Goal: Task Accomplishment & Management: Manage account settings

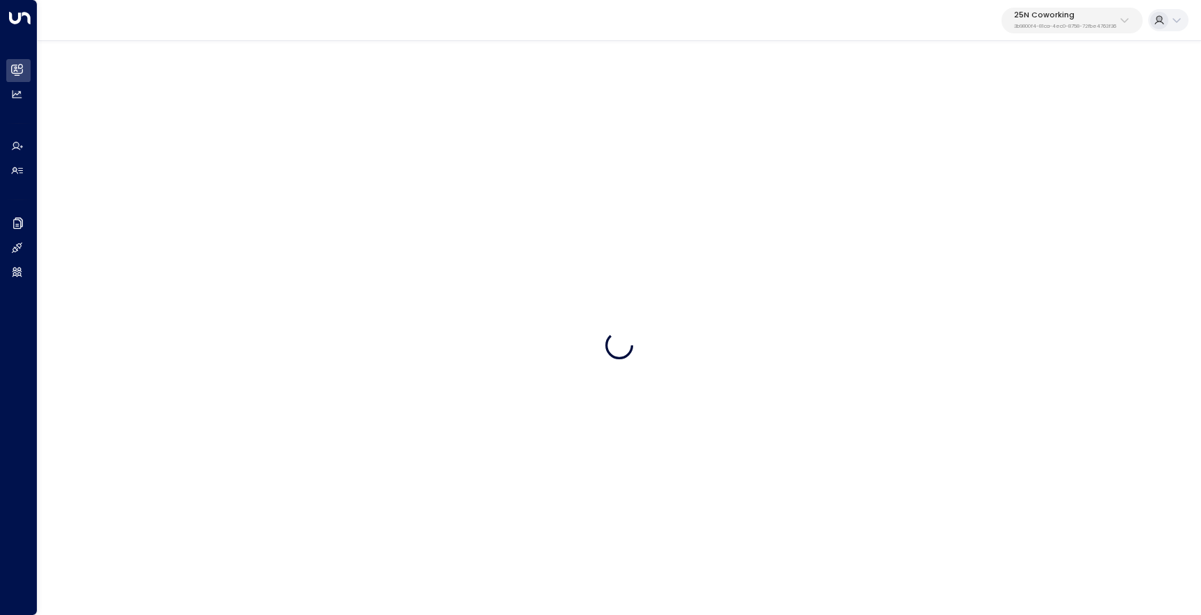
click at [1060, 24] on p "3b9800f4-81ca-4ec0-8758-72fbe4763f36" at bounding box center [1065, 27] width 102 height 6
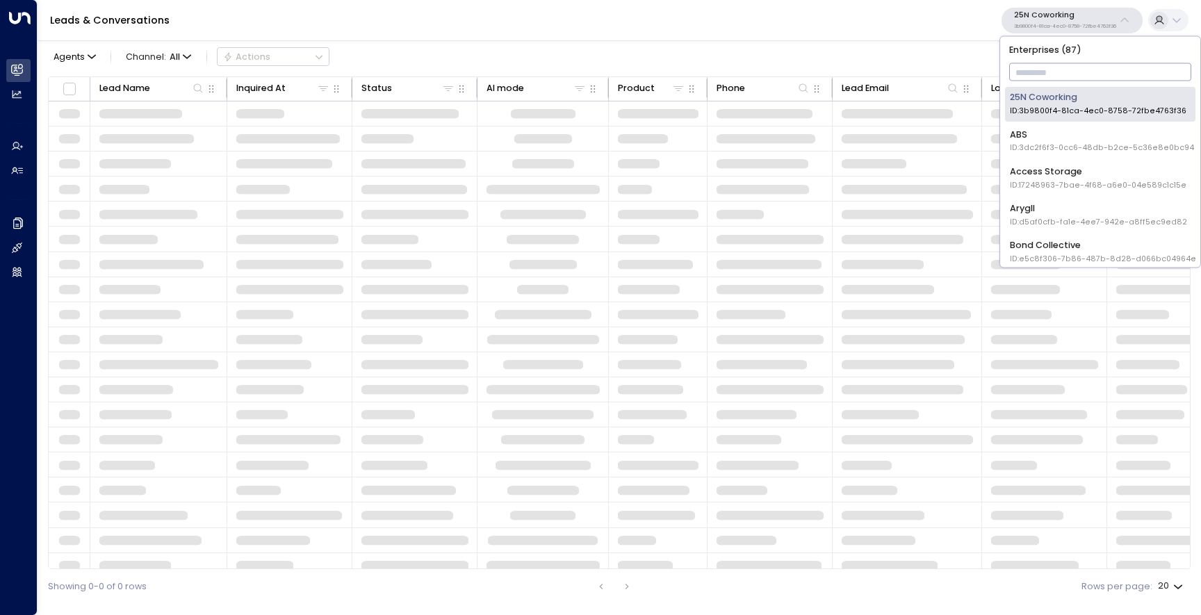
click at [1058, 80] on input "text" at bounding box center [1100, 72] width 183 height 24
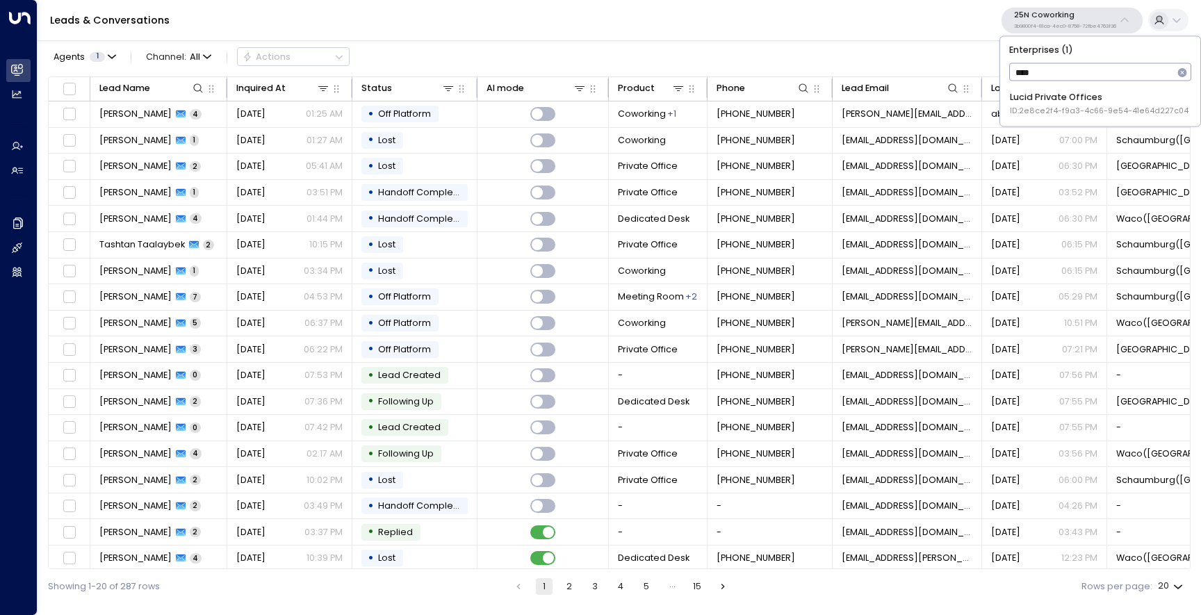
type input "*****"
click at [1071, 117] on li "Lucid Private Offices ID: 2e8ce2f4-f9a3-4c66-9e54-41e64d227c04" at bounding box center [1100, 104] width 190 height 34
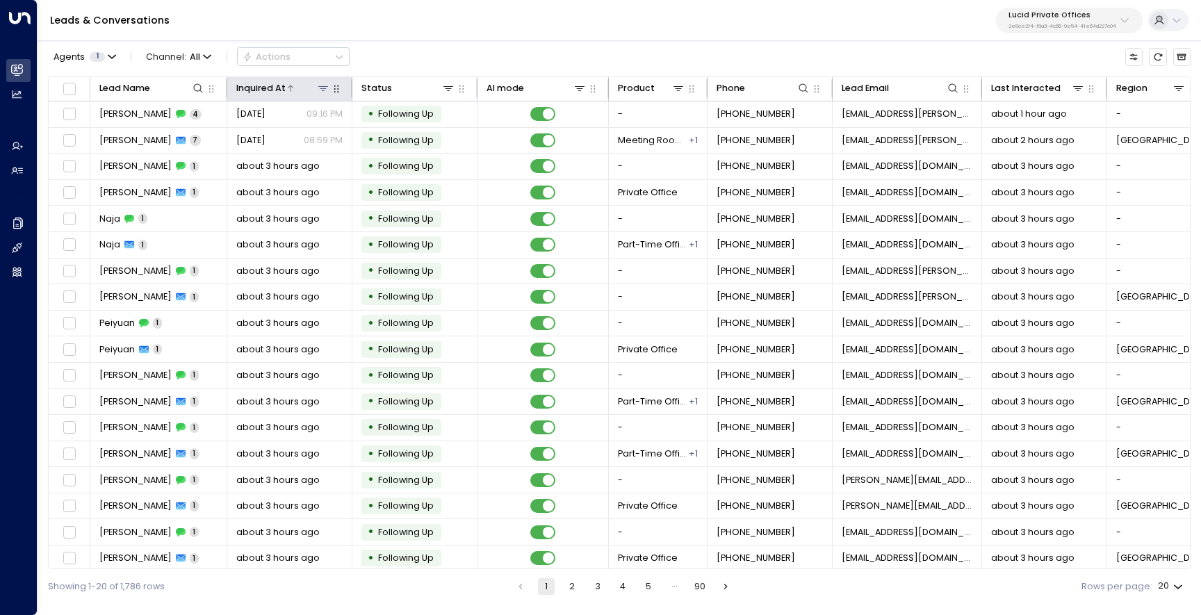
click at [294, 87] on div at bounding box center [308, 88] width 45 height 14
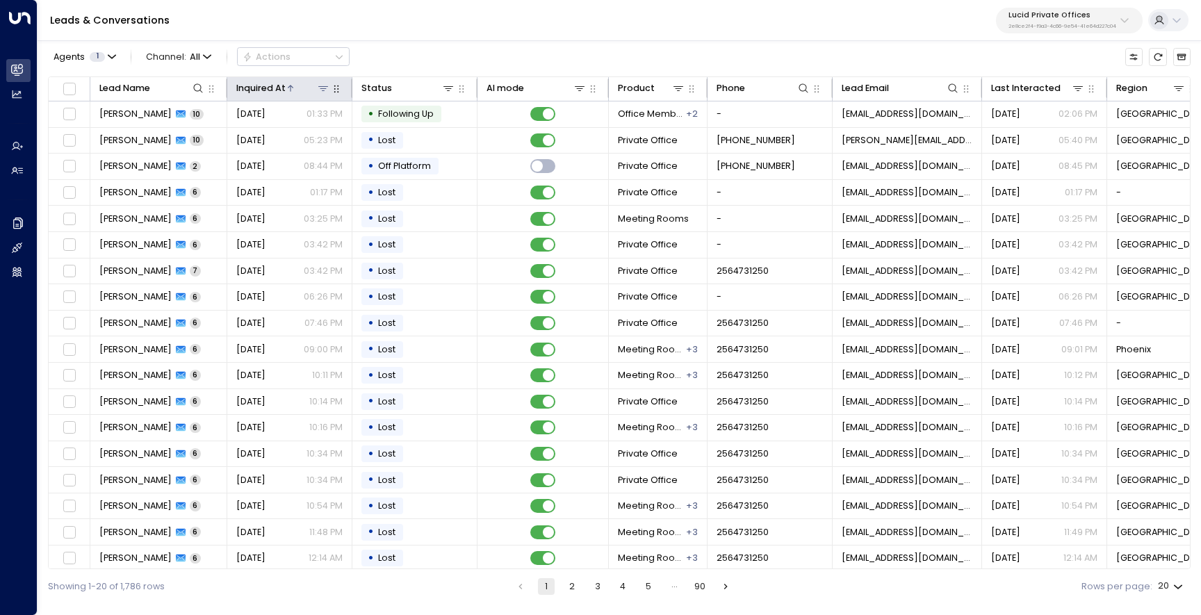
click at [291, 90] on icon at bounding box center [290, 88] width 8 height 8
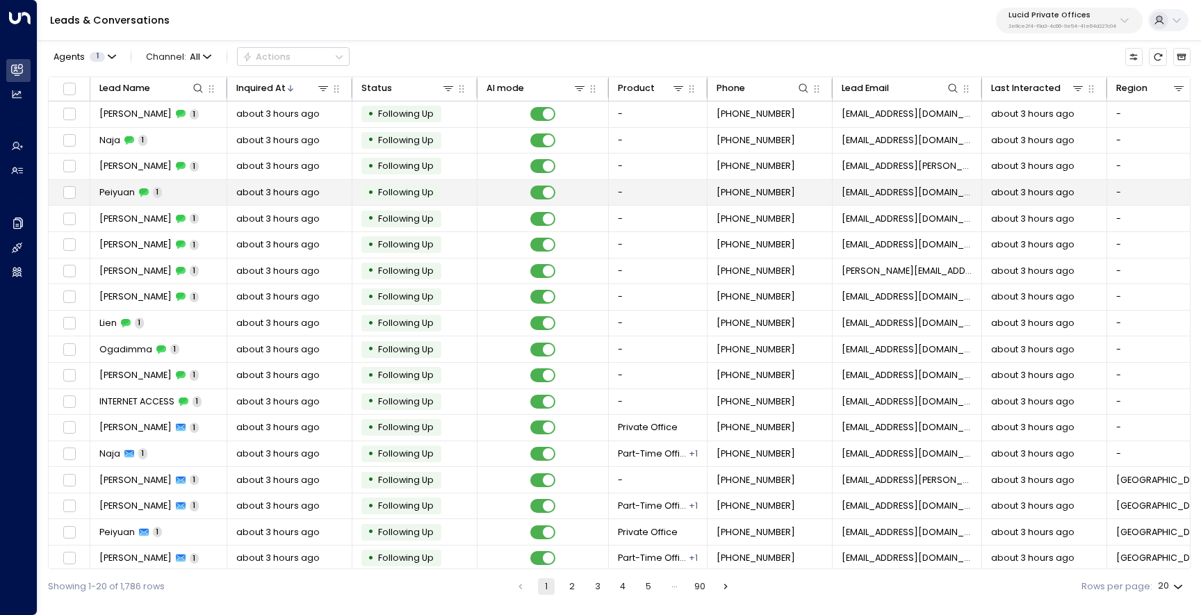
scroll to position [58, 0]
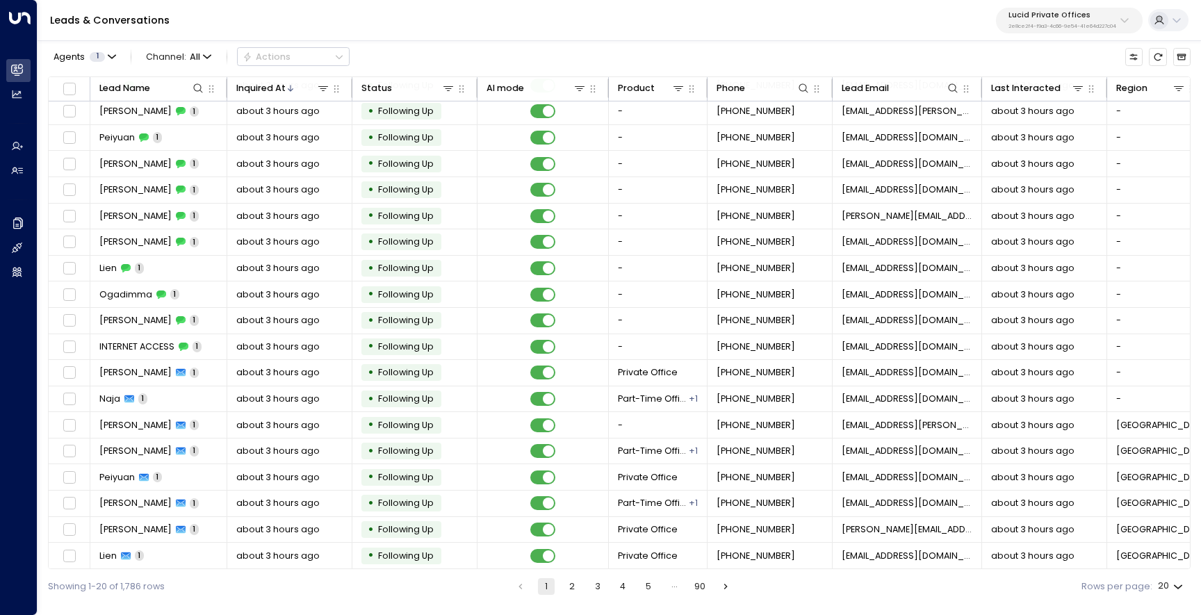
click at [575, 584] on button "2" at bounding box center [572, 586] width 17 height 17
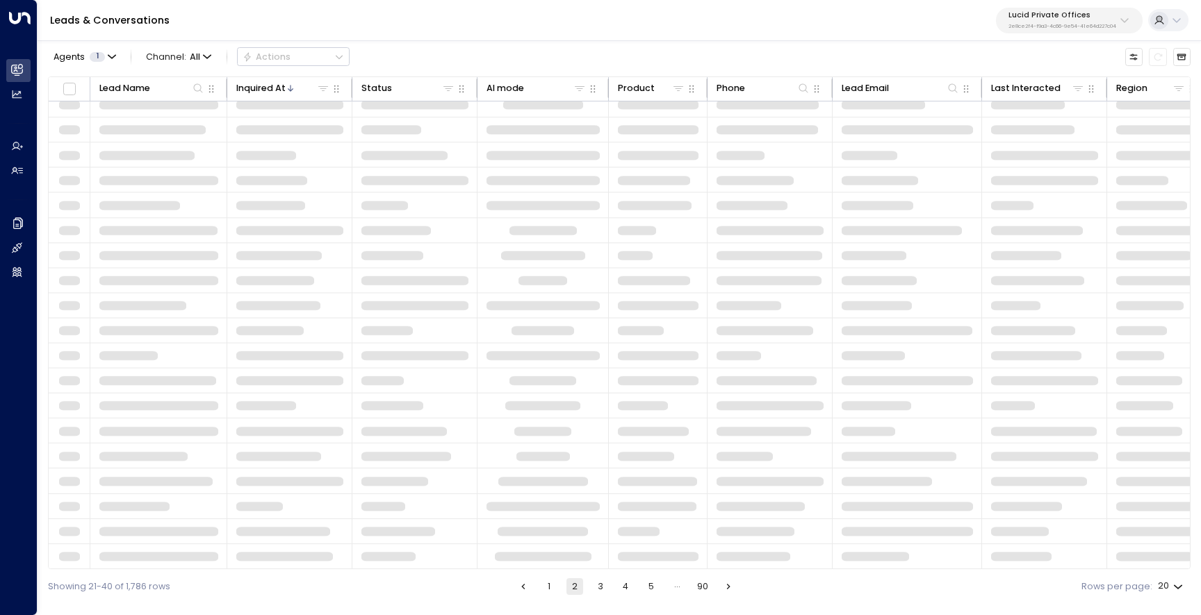
scroll to position [58, 0]
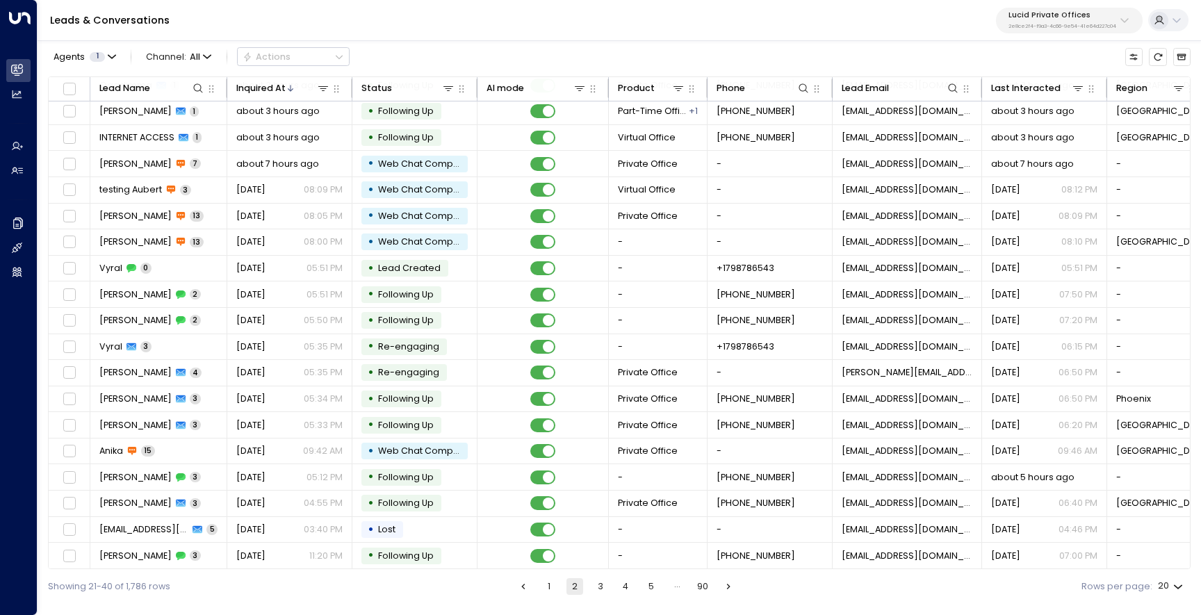
click at [548, 584] on button "1" at bounding box center [549, 586] width 17 height 17
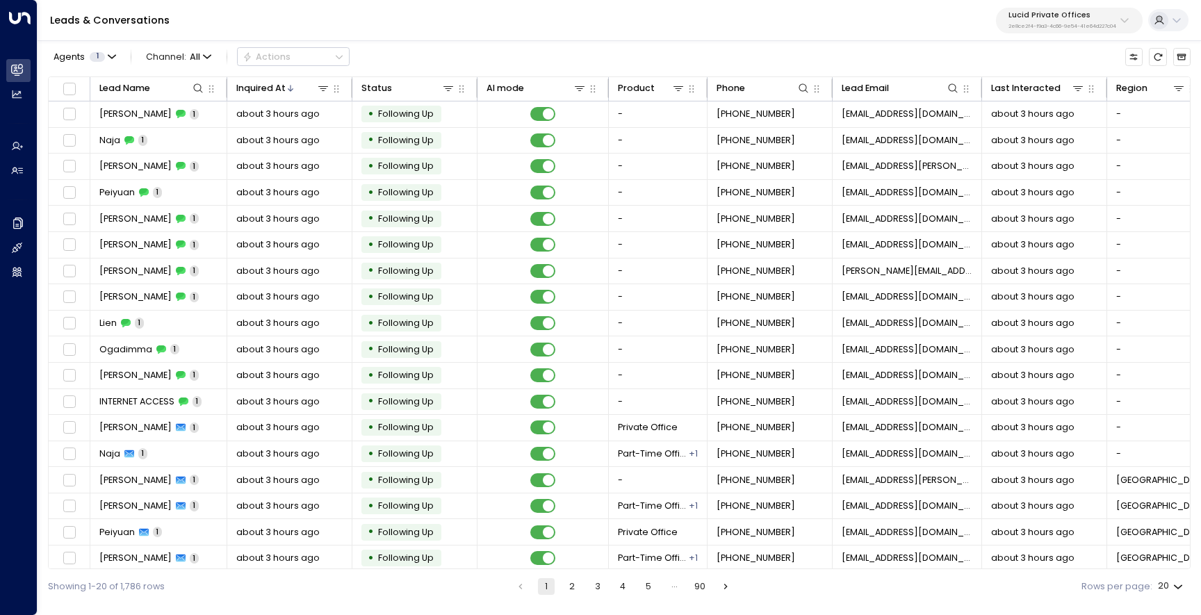
click at [1055, 6] on div "Leads & Conversations Lucid Private Offices 2e8ce2f4-f9a3-4c66-9e54-41e64d227c04" at bounding box center [620, 20] width 1164 height 41
click at [1055, 24] on p "2e8ce2f4-f9a3-4c66-9e54-41e64d227c04" at bounding box center [1063, 27] width 108 height 6
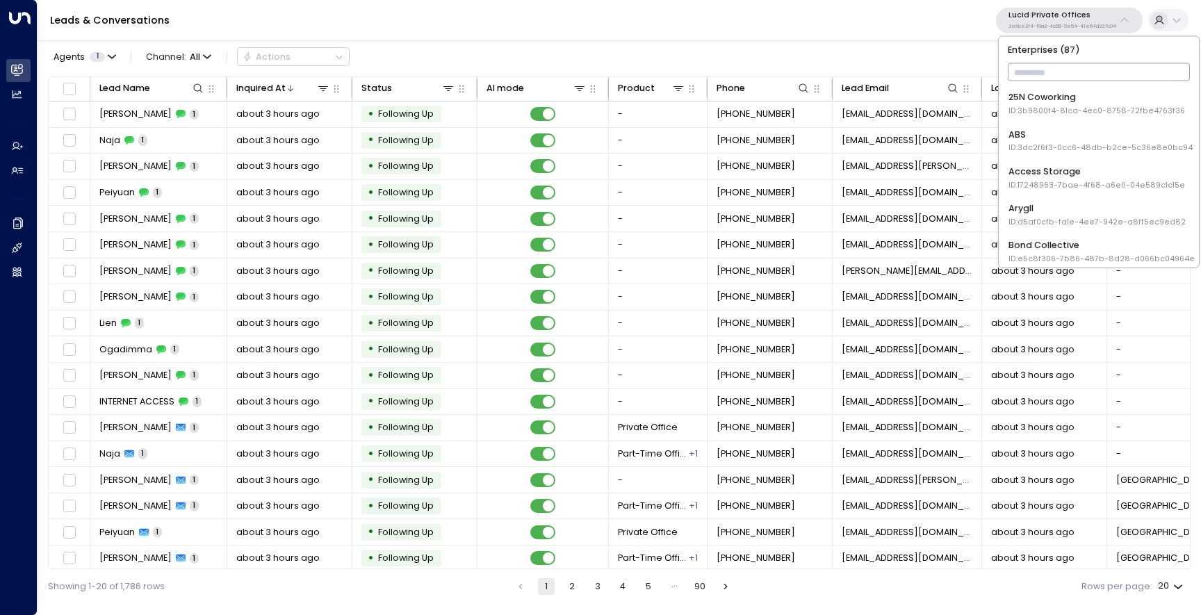
click at [1051, 61] on input "text" at bounding box center [1099, 72] width 183 height 24
type input "*"
type input "*****"
click at [1114, 168] on div "Uniti Demos ID: 4c025b01-9fa0-46ff-ab3a-a620b886896e" at bounding box center [1099, 178] width 180 height 26
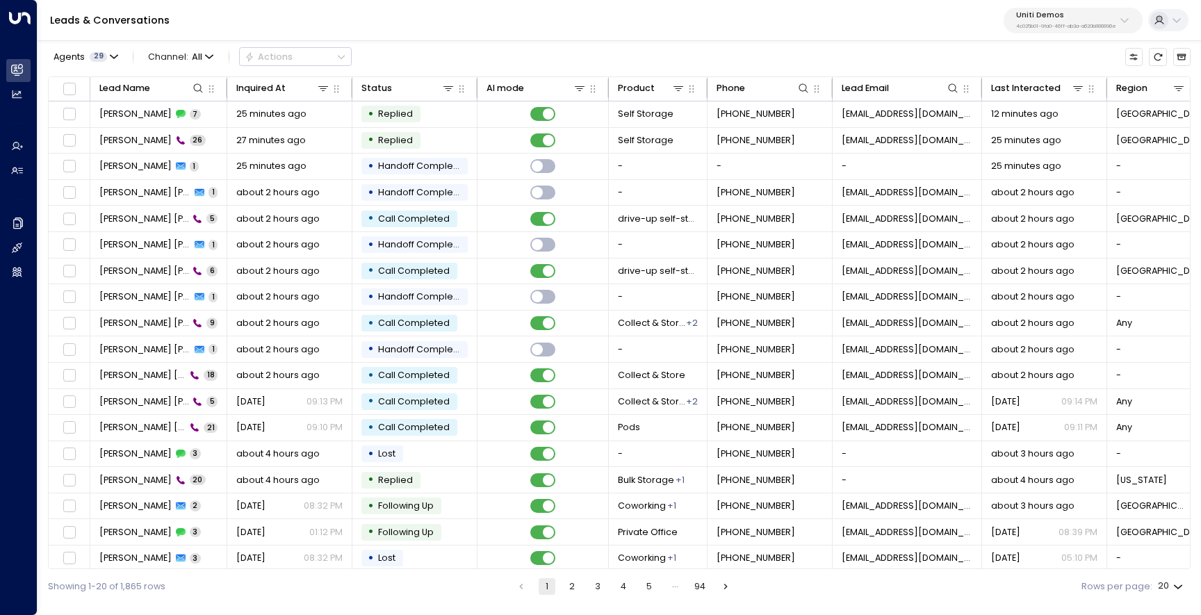
click at [1093, 24] on p "4c025b01-9fa0-46ff-ab3a-a620b886896e" at bounding box center [1066, 27] width 100 height 6
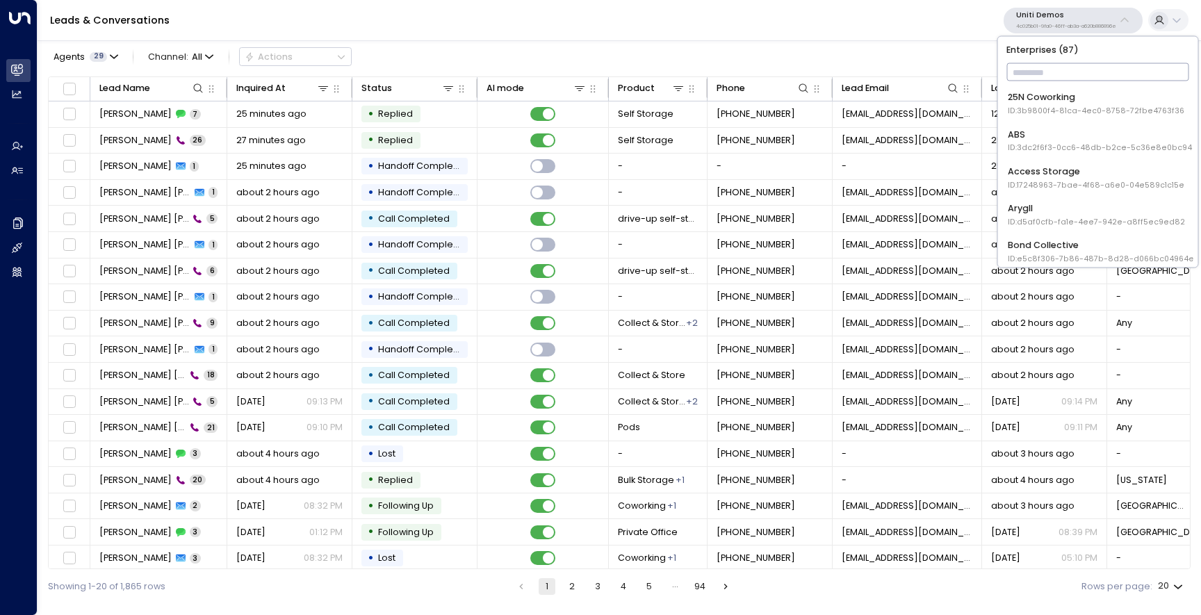
click at [1079, 71] on input "text" at bounding box center [1097, 72] width 183 height 24
type input "*****"
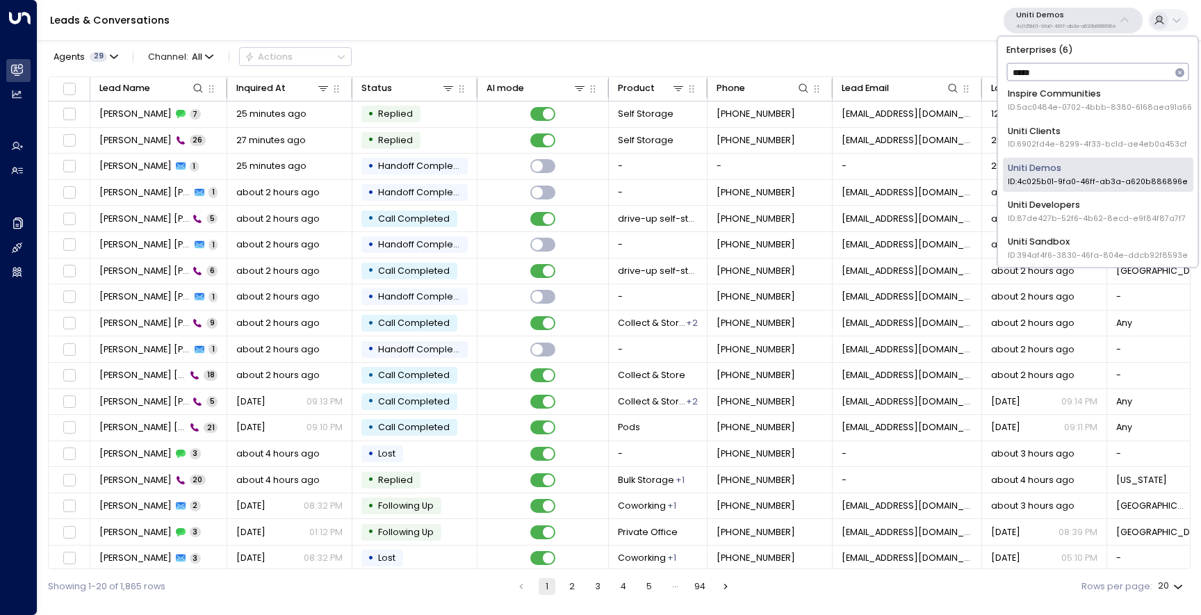
click at [1092, 241] on div "Uniti Sandbox ID: 394af4f6-3830-46fa-804e-ddcb92f8593e" at bounding box center [1098, 248] width 180 height 26
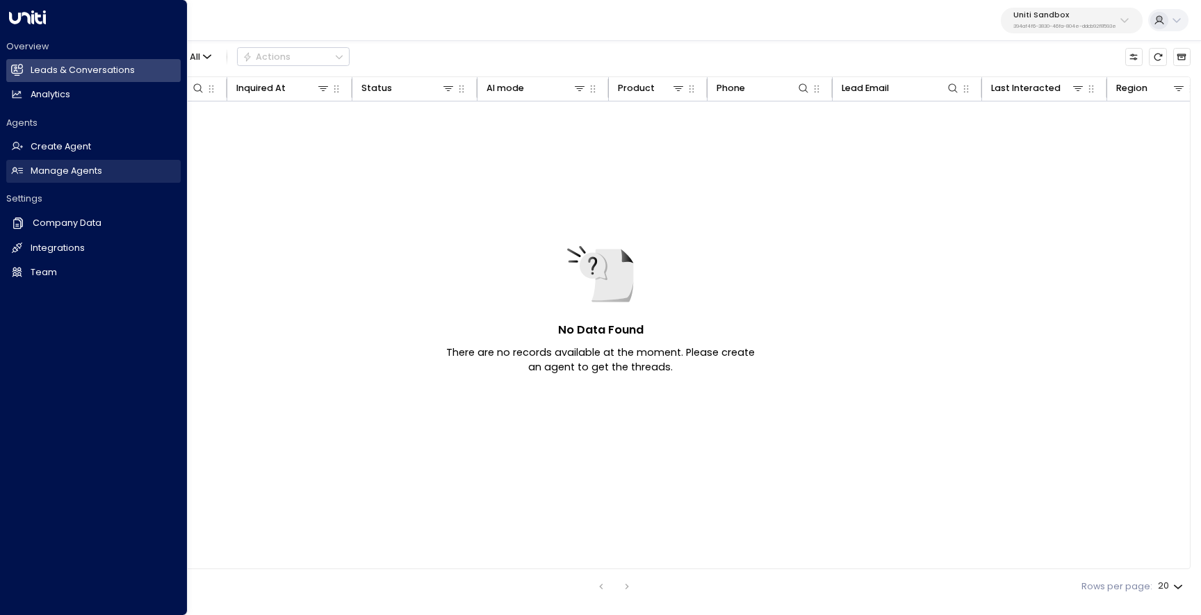
click at [29, 179] on link "Manage Agents Manage Agents" at bounding box center [93, 171] width 174 height 23
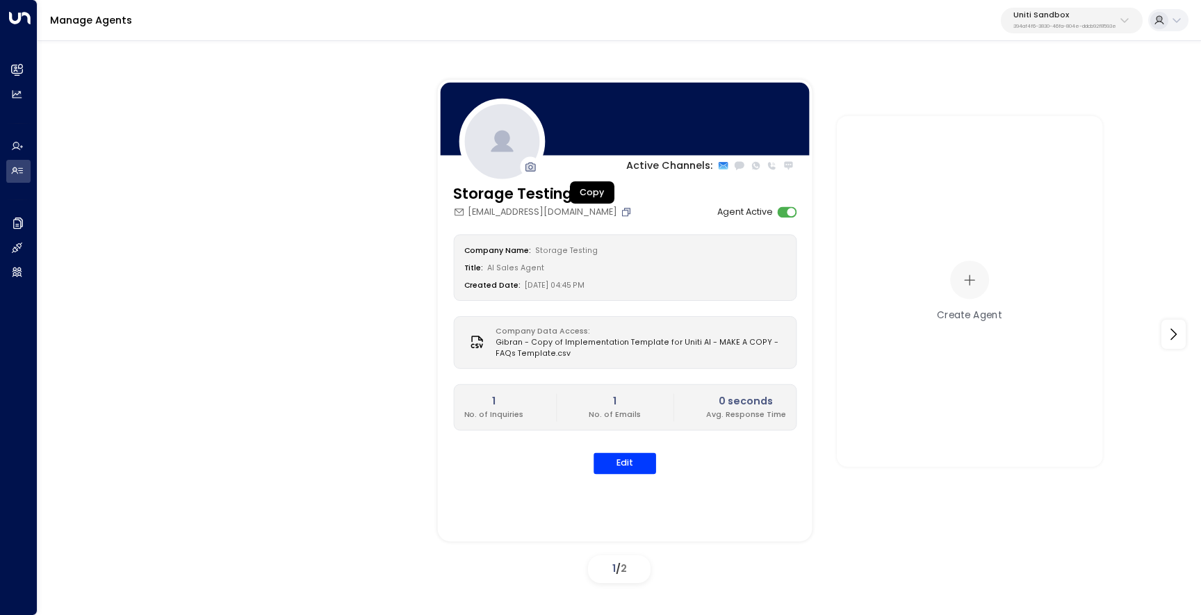
click at [624, 210] on icon "Copy" at bounding box center [627, 212] width 6 height 6
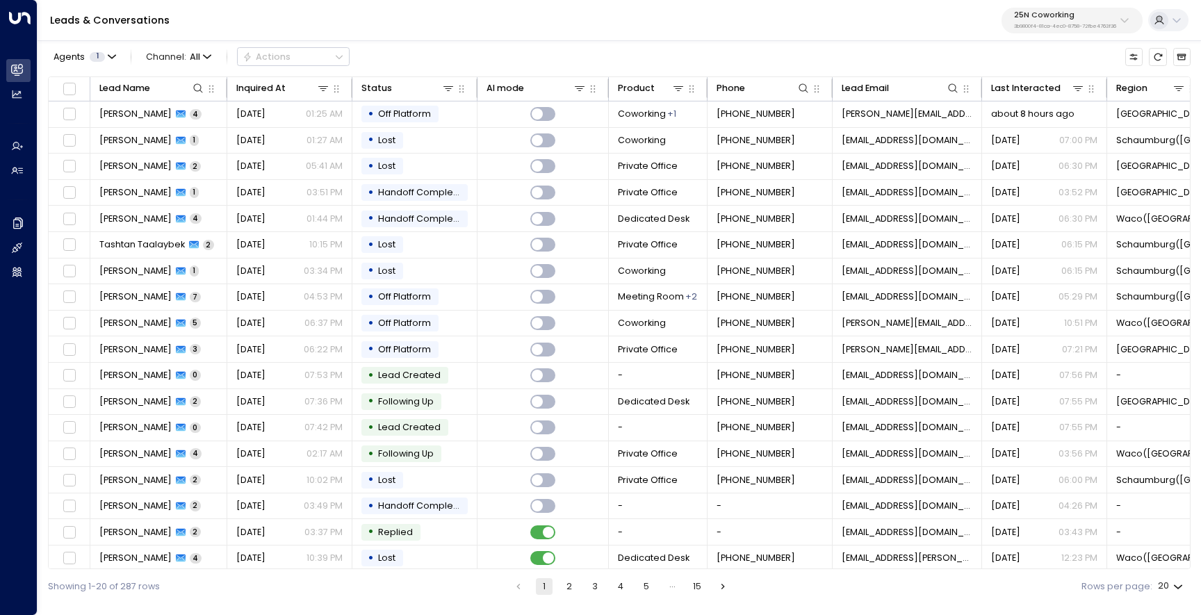
click at [1043, 24] on p "3b9800f4-81ca-4ec0-8758-72fbe4763f36" at bounding box center [1065, 27] width 102 height 6
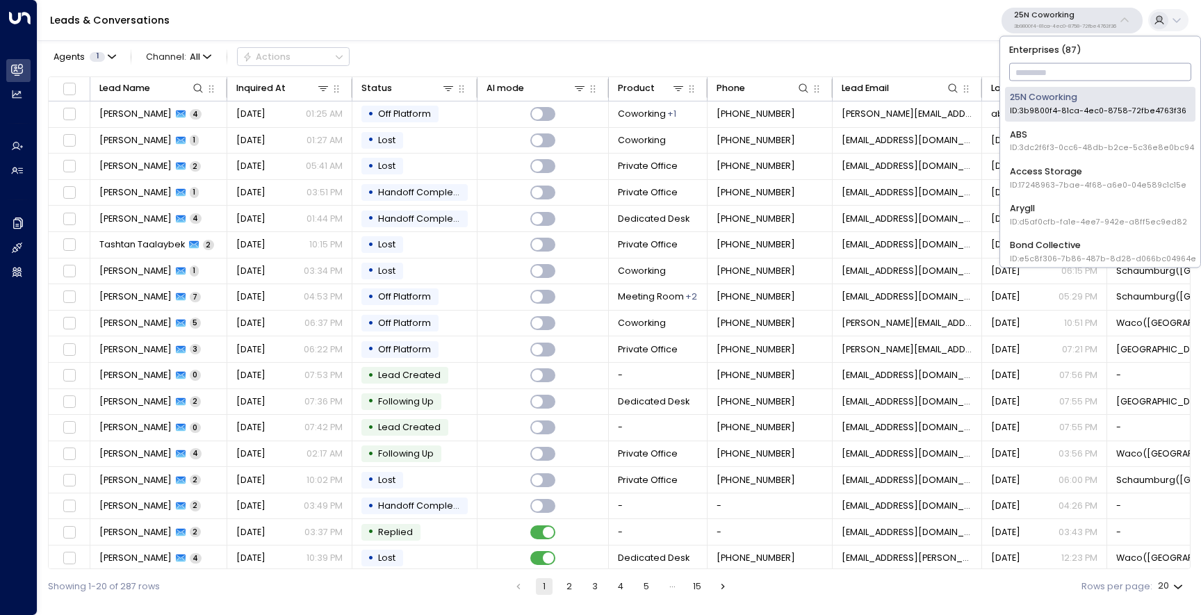
click at [1031, 71] on input "text" at bounding box center [1100, 72] width 183 height 24
type input "**"
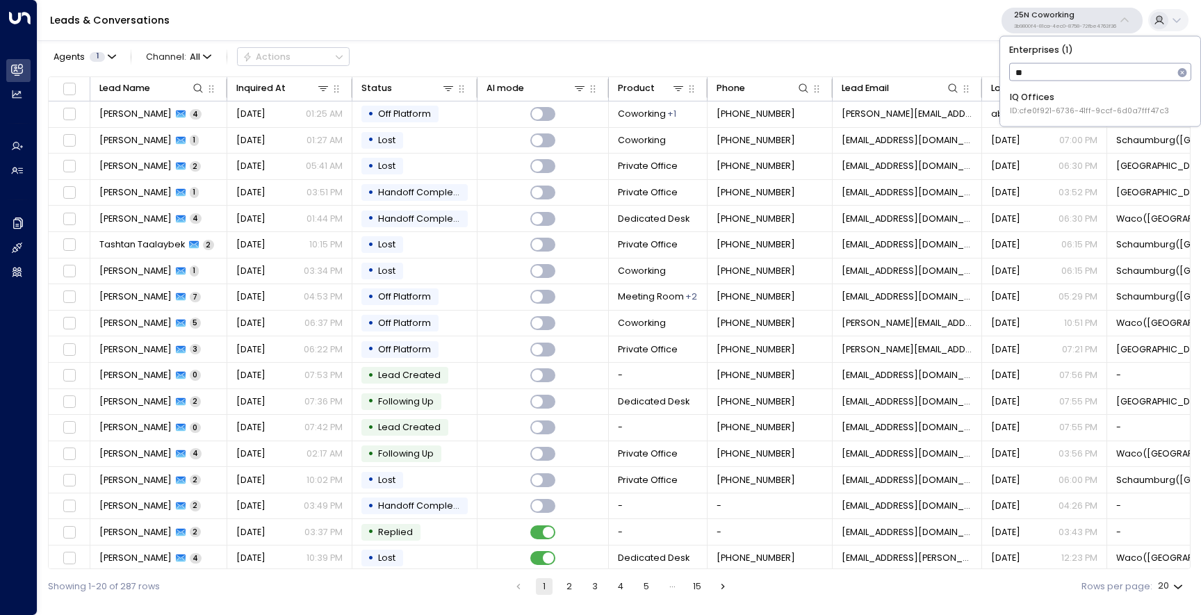
click at [1028, 106] on span "ID: cfe0f921-6736-41ff-9ccf-6d0a7fff47c3" at bounding box center [1089, 111] width 159 height 11
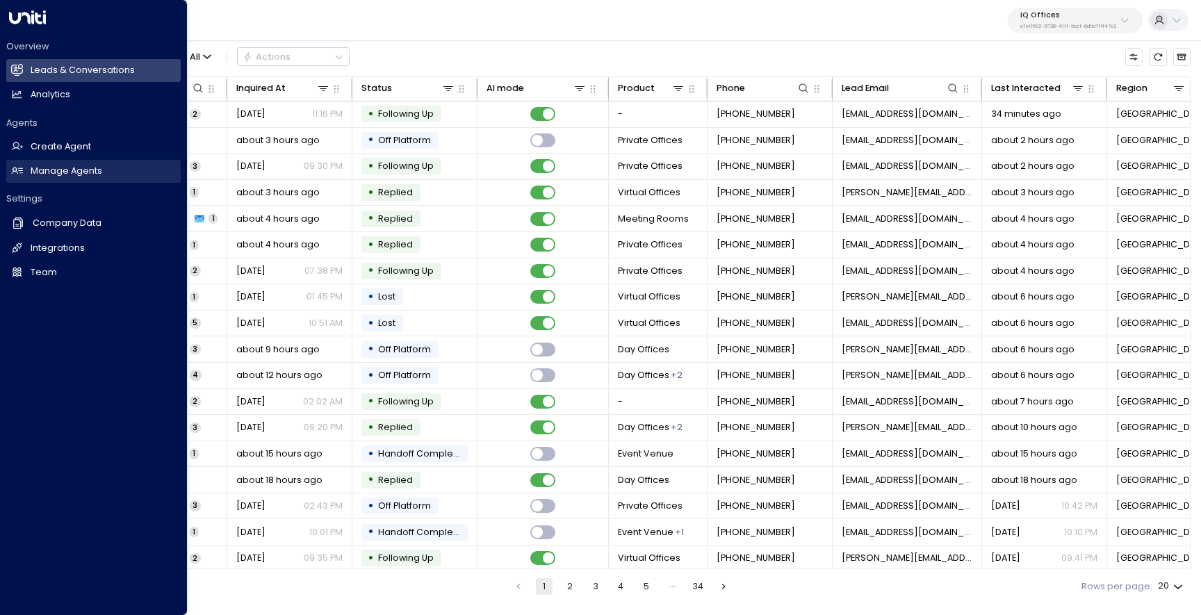
click at [49, 178] on link "Manage Agents Manage Agents" at bounding box center [93, 171] width 174 height 23
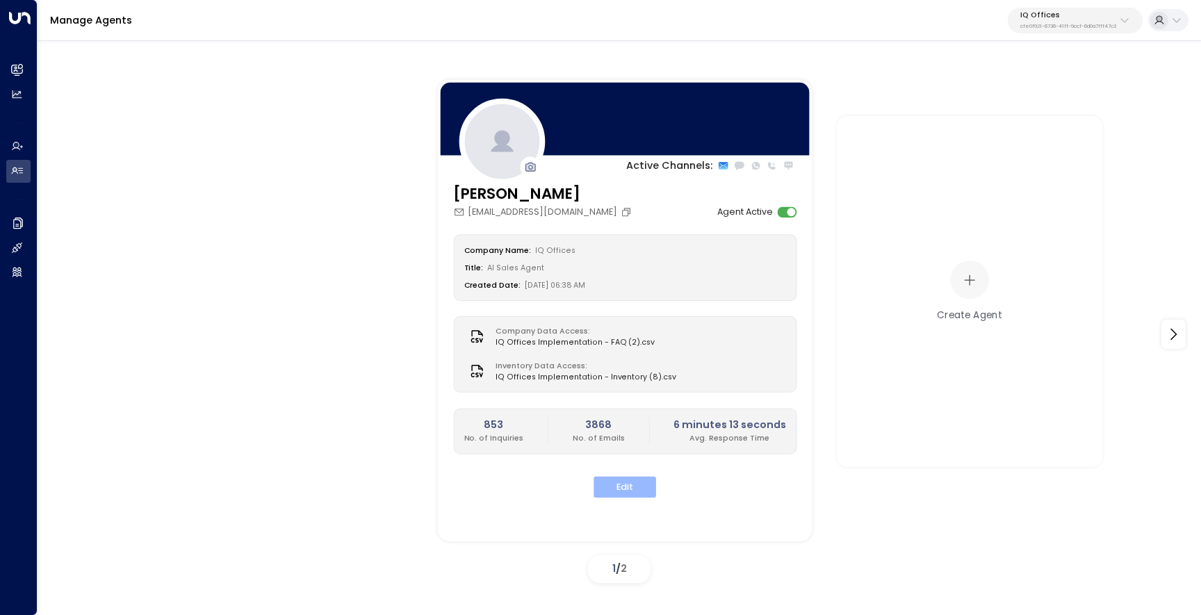
click at [649, 478] on button "Edit" at bounding box center [625, 488] width 63 height 22
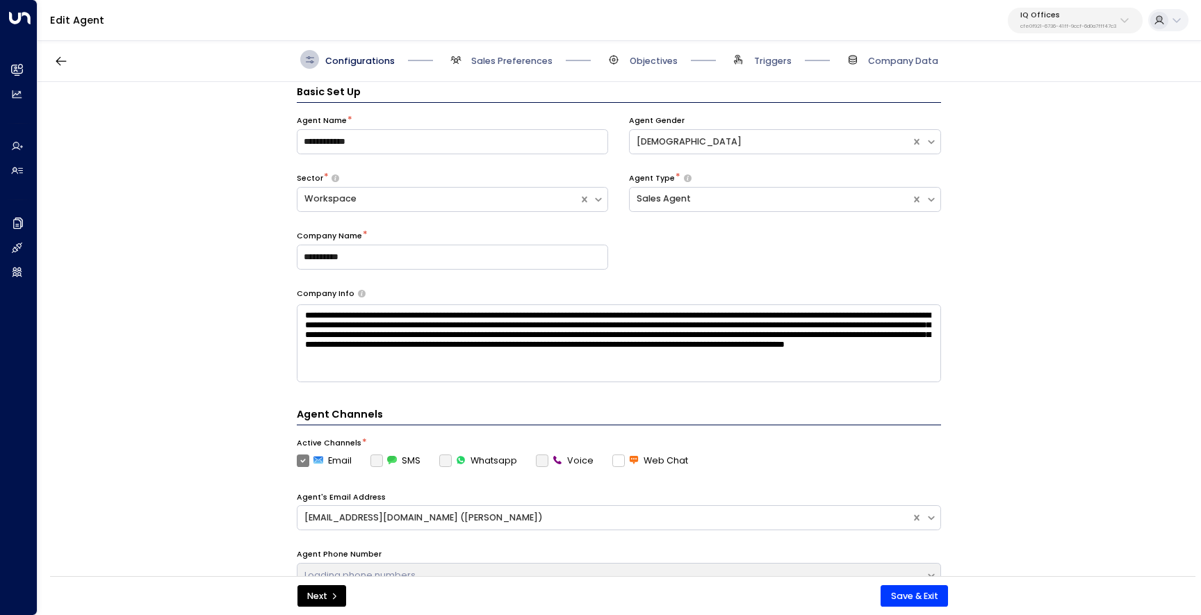
scroll to position [19, 0]
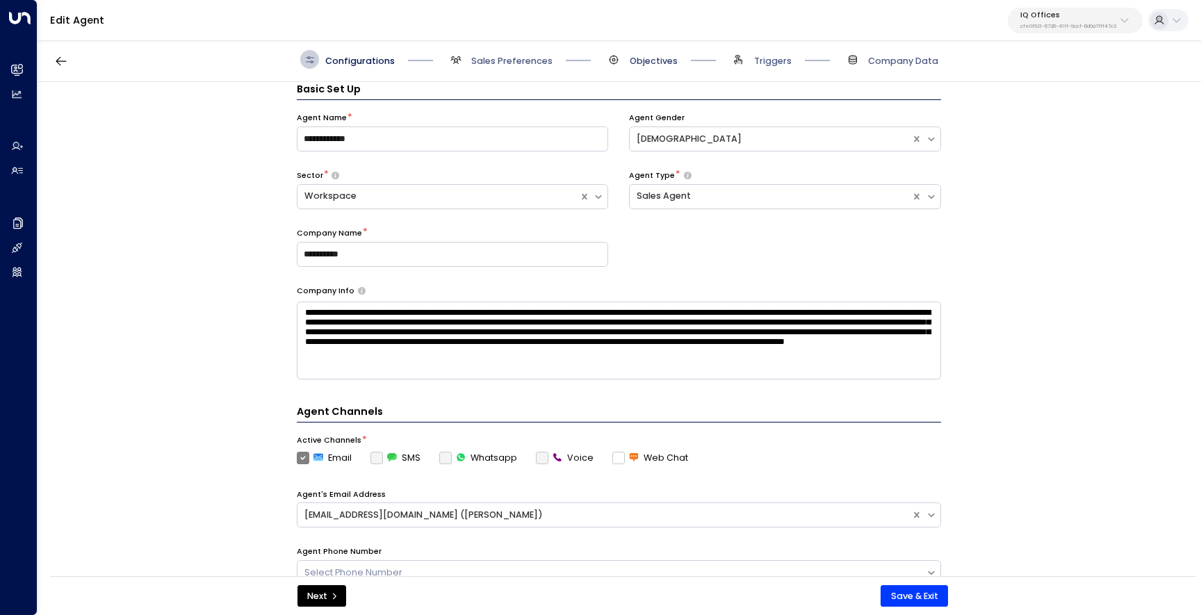
click at [651, 62] on span "Objectives" at bounding box center [654, 61] width 48 height 13
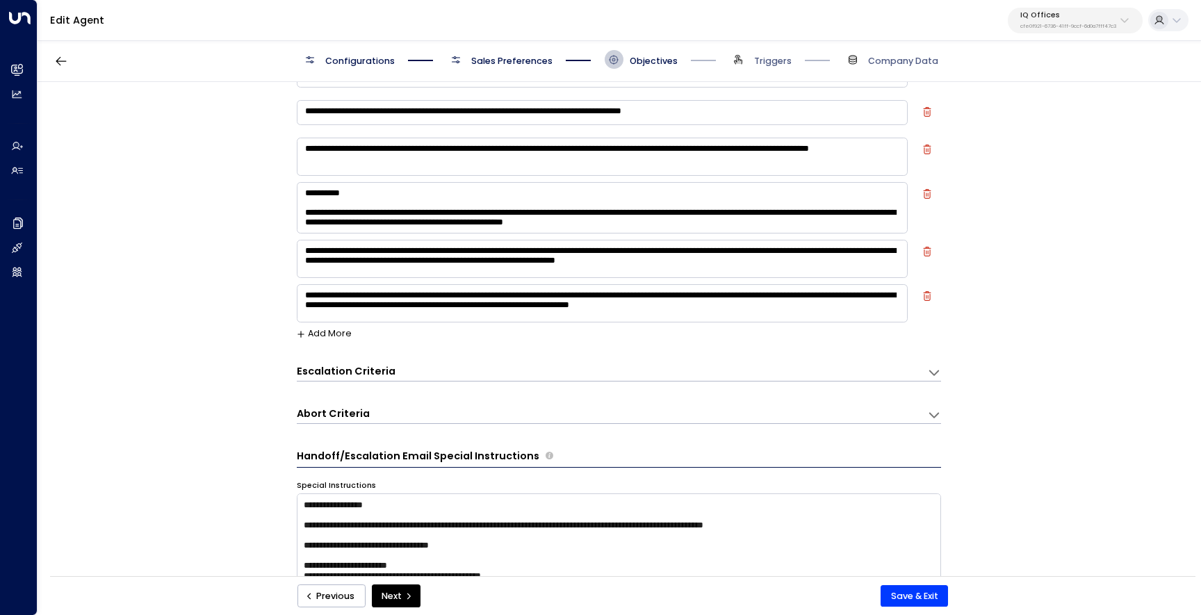
scroll to position [112, 0]
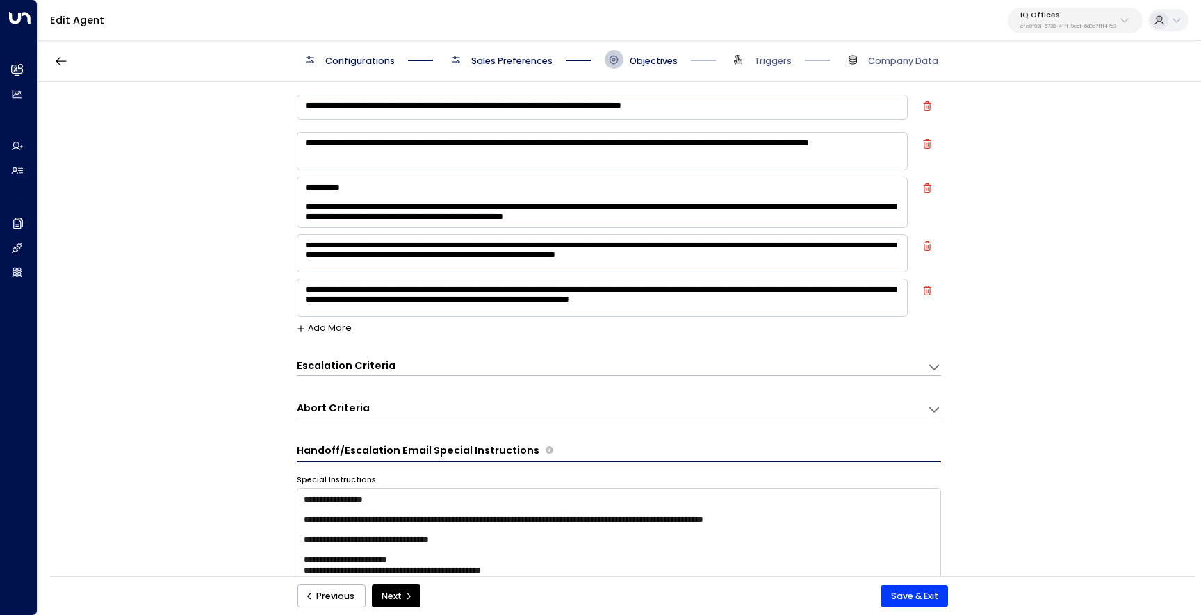
click at [646, 227] on textarea at bounding box center [602, 202] width 611 height 51
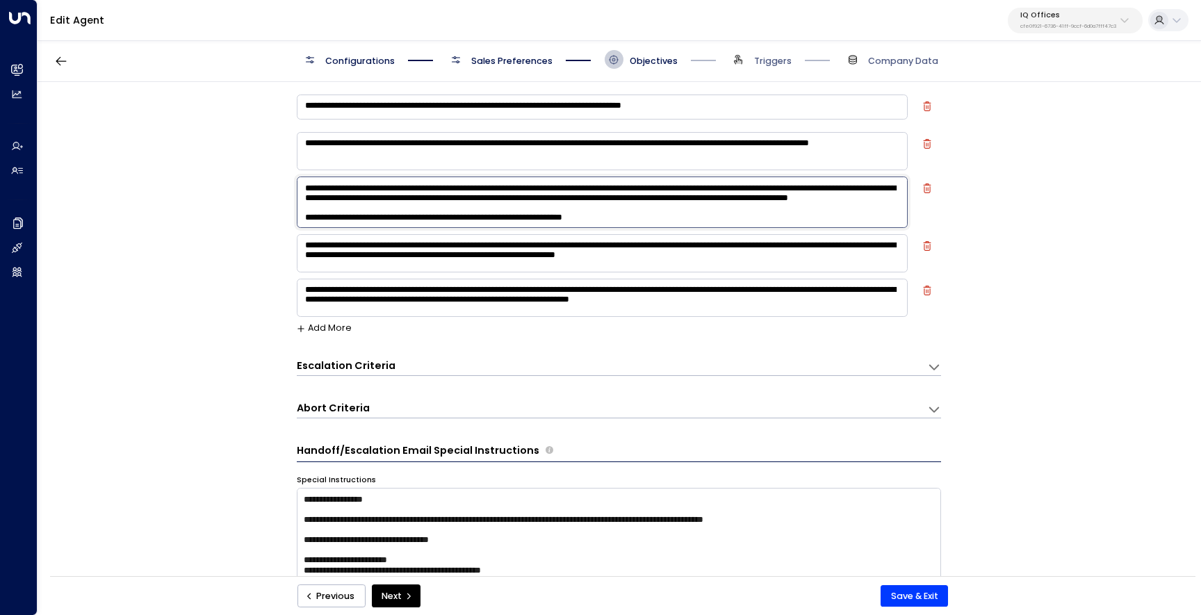
scroll to position [126, 0]
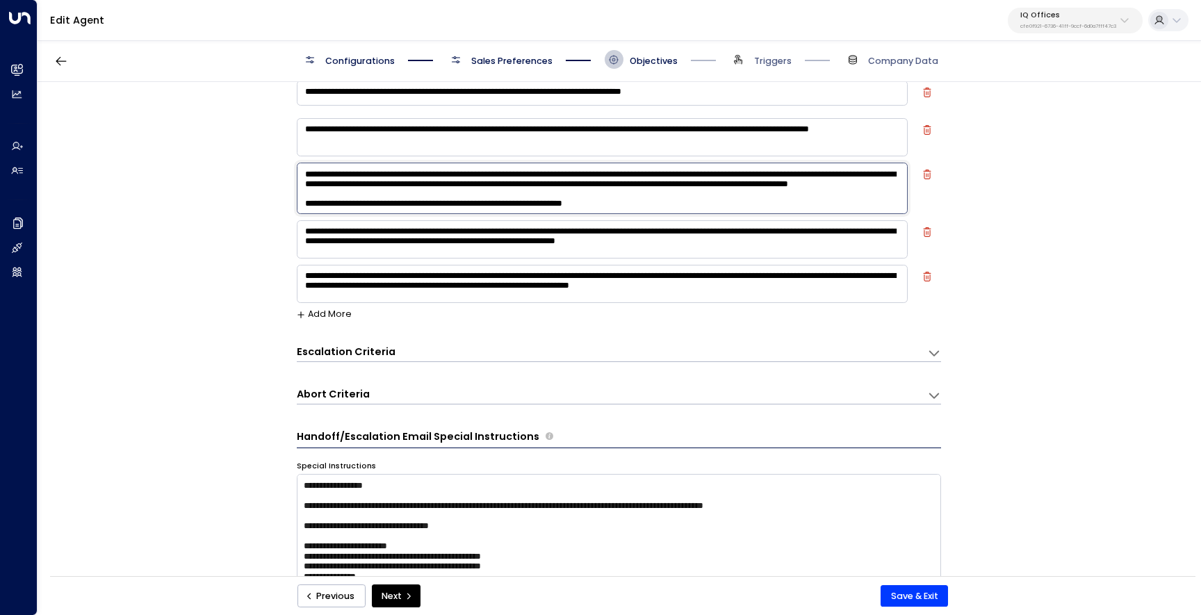
click at [630, 357] on div "Escalation Criteria Reset" at bounding box center [606, 352] width 618 height 15
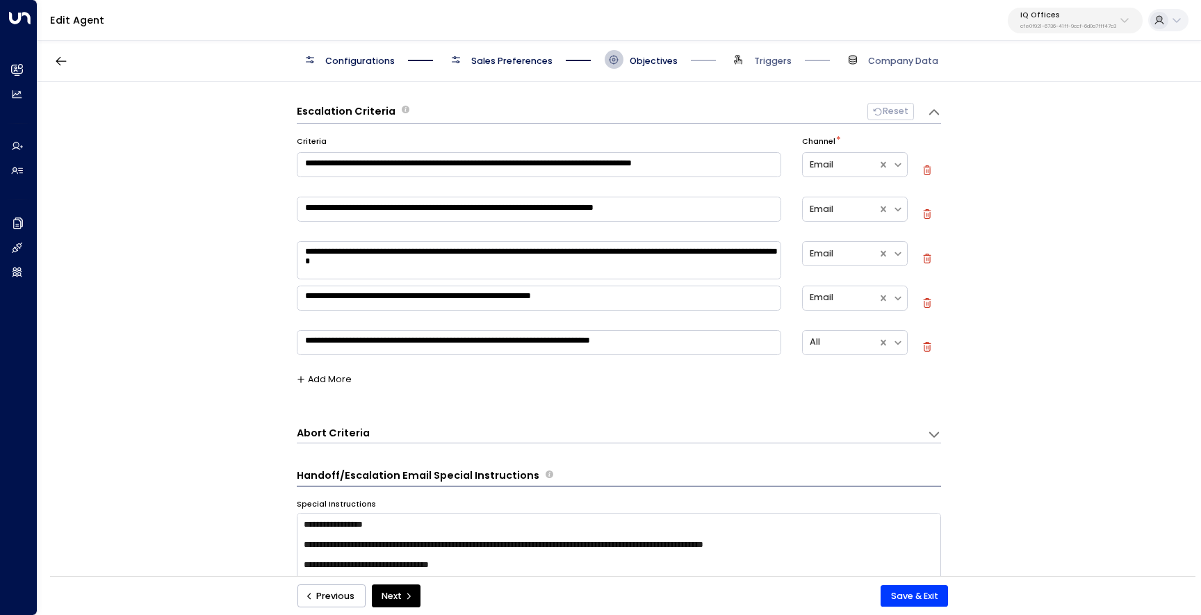
scroll to position [372, 0]
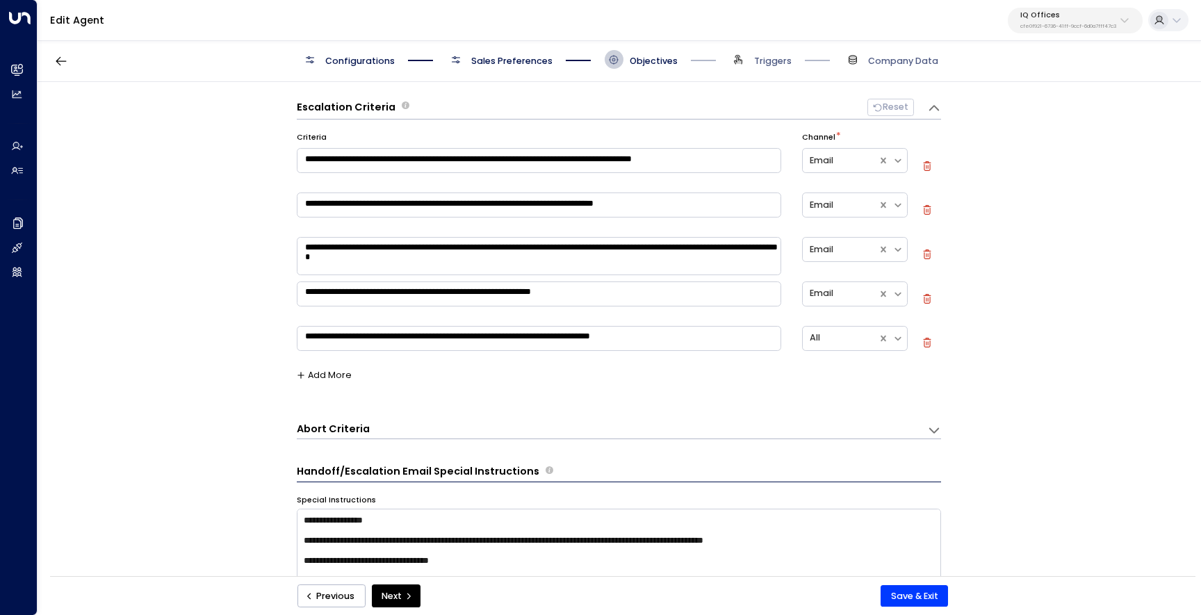
click at [922, 340] on icon "button" at bounding box center [927, 343] width 10 height 10
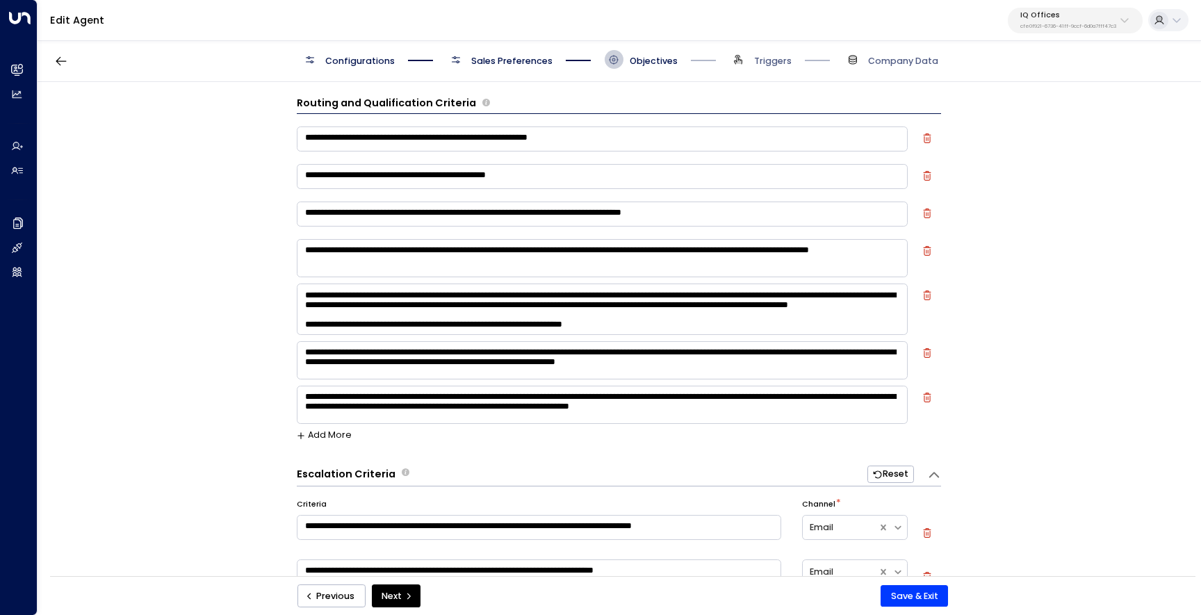
scroll to position [188, 0]
click at [671, 308] on textarea at bounding box center [602, 309] width 611 height 51
click at [479, 309] on textarea at bounding box center [602, 309] width 611 height 51
click at [509, 309] on textarea at bounding box center [602, 309] width 611 height 51
click at [669, 309] on textarea at bounding box center [602, 309] width 611 height 51
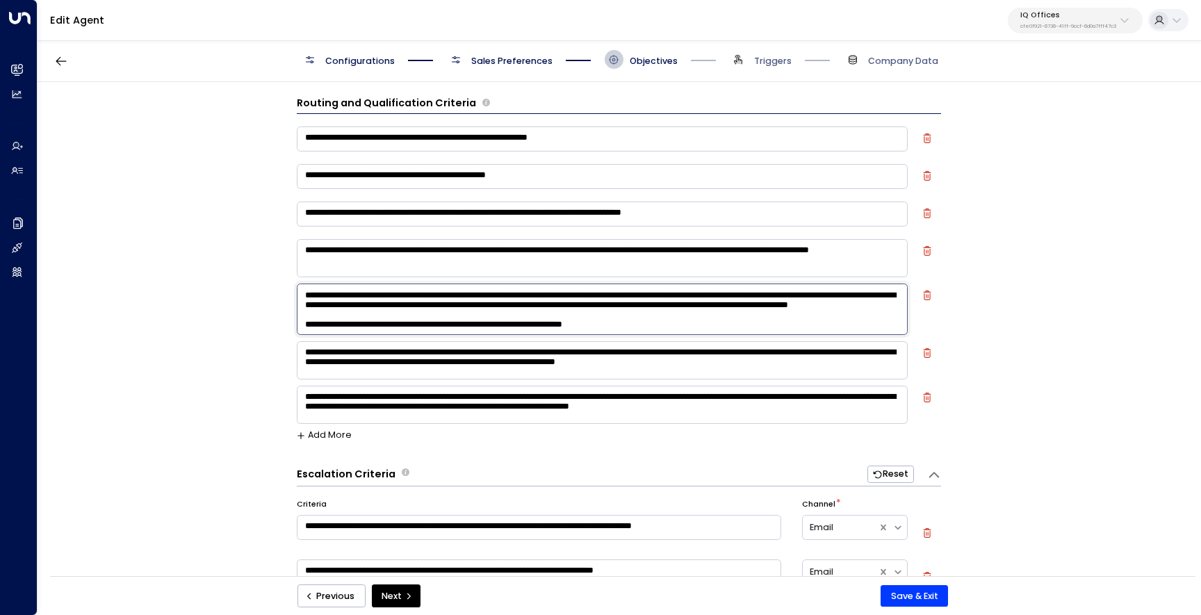
drag, startPoint x: 781, startPoint y: 307, endPoint x: 736, endPoint y: 309, distance: 44.5
click at [736, 309] on textarea at bounding box center [602, 309] width 611 height 51
click at [881, 309] on textarea at bounding box center [602, 309] width 611 height 51
type textarea "**********"
click at [931, 592] on button "Save & Exit" at bounding box center [914, 596] width 67 height 22
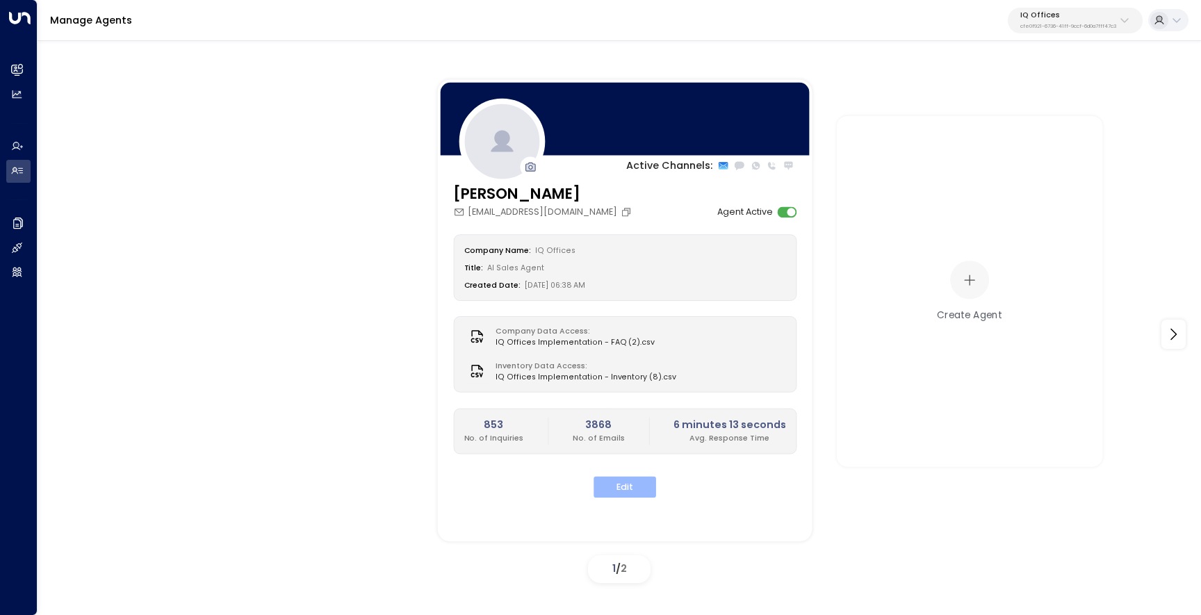
click at [634, 496] on button "Edit" at bounding box center [625, 488] width 63 height 22
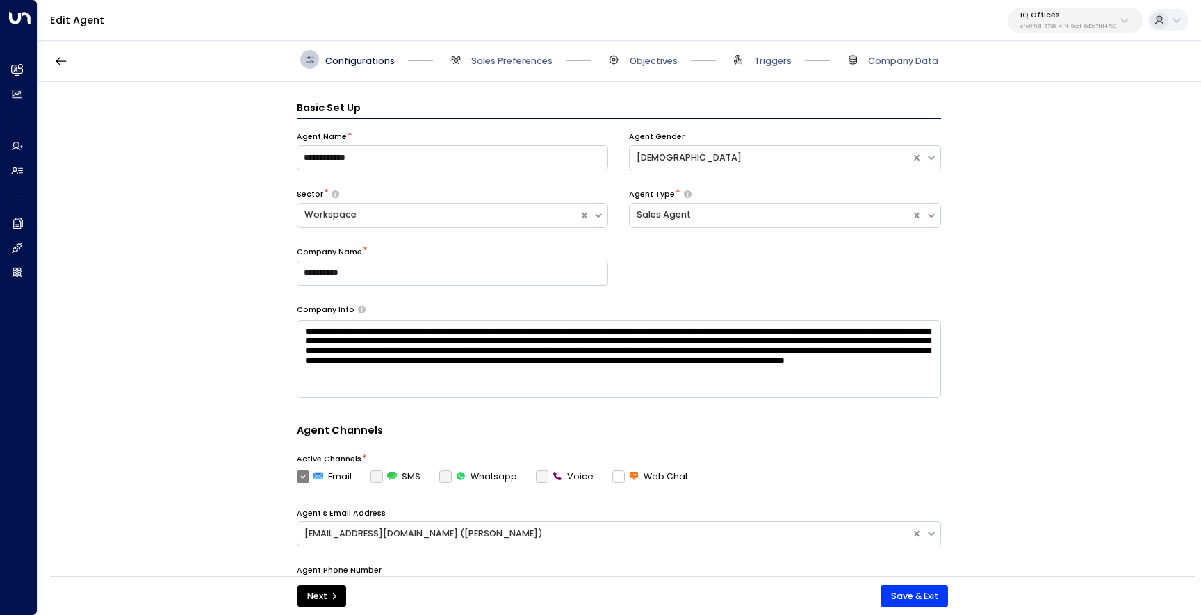
scroll to position [19, 0]
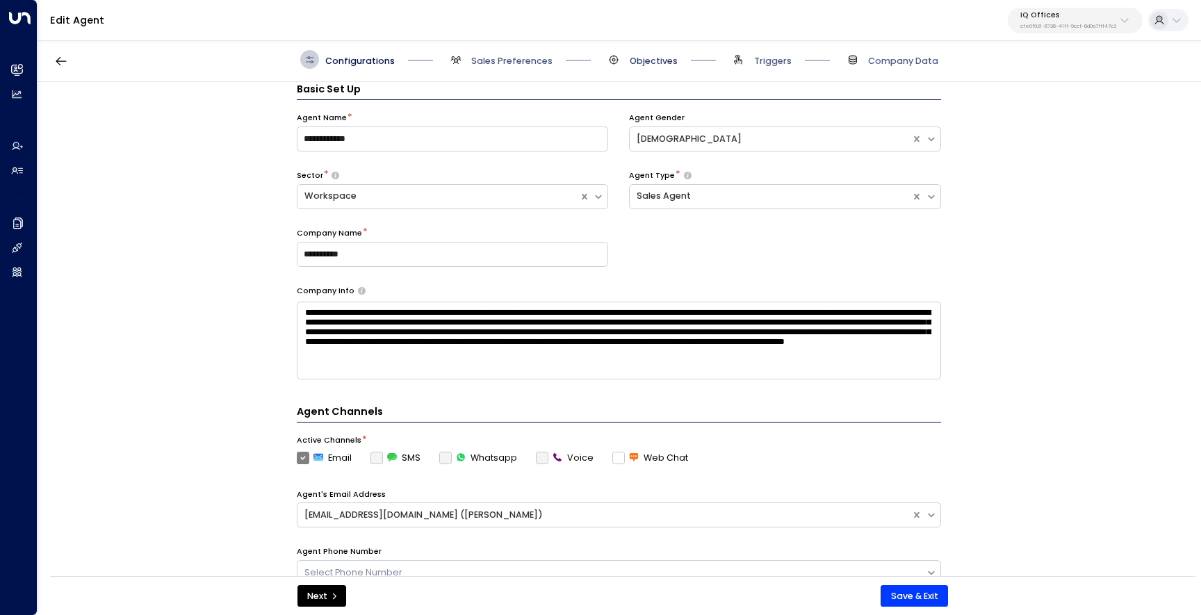
click at [660, 61] on span "Objectives" at bounding box center [654, 61] width 48 height 13
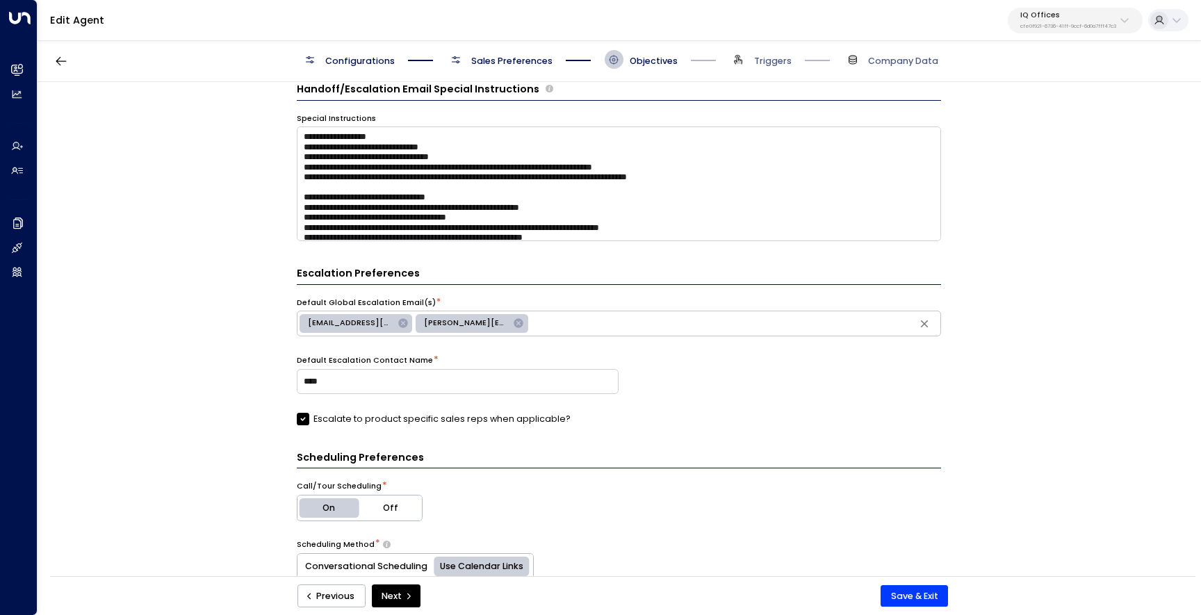
scroll to position [264, 0]
click at [706, 164] on textarea at bounding box center [619, 184] width 644 height 115
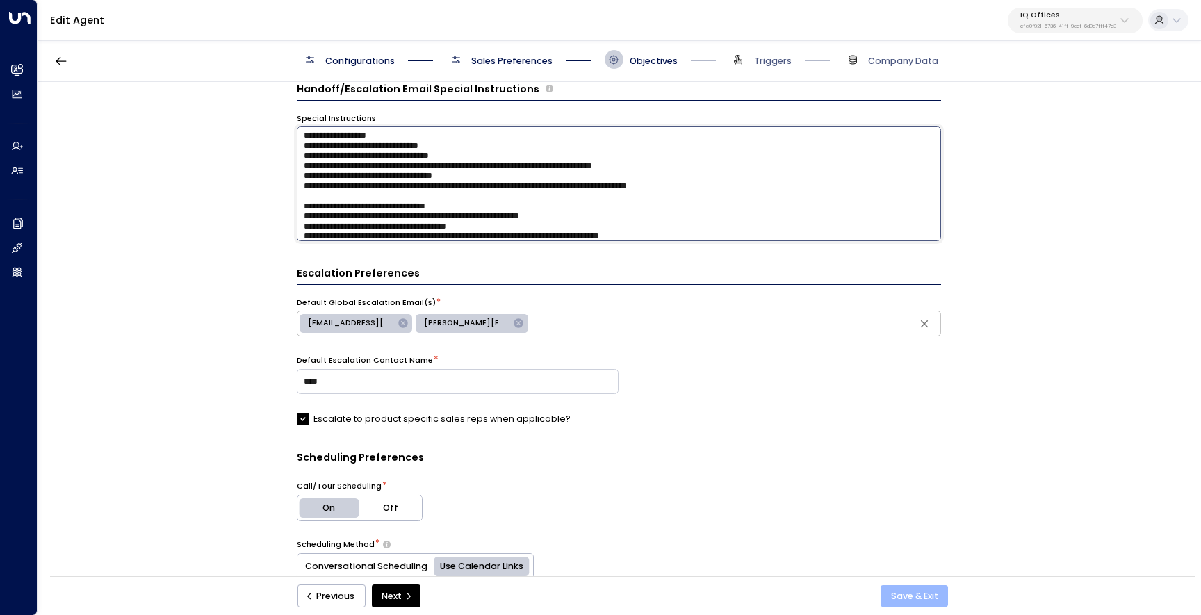
type textarea "**********"
click at [939, 592] on button "Save & Exit" at bounding box center [914, 596] width 67 height 22
